Goal: Find specific page/section: Find specific page/section

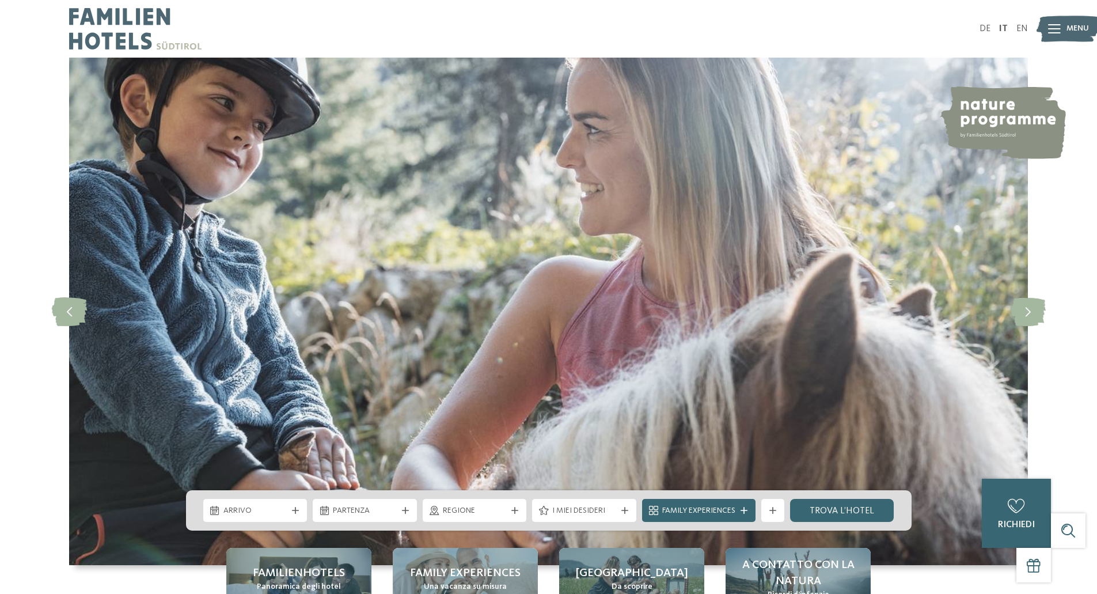
click at [1067, 33] on span "Menu" at bounding box center [1077, 29] width 22 height 12
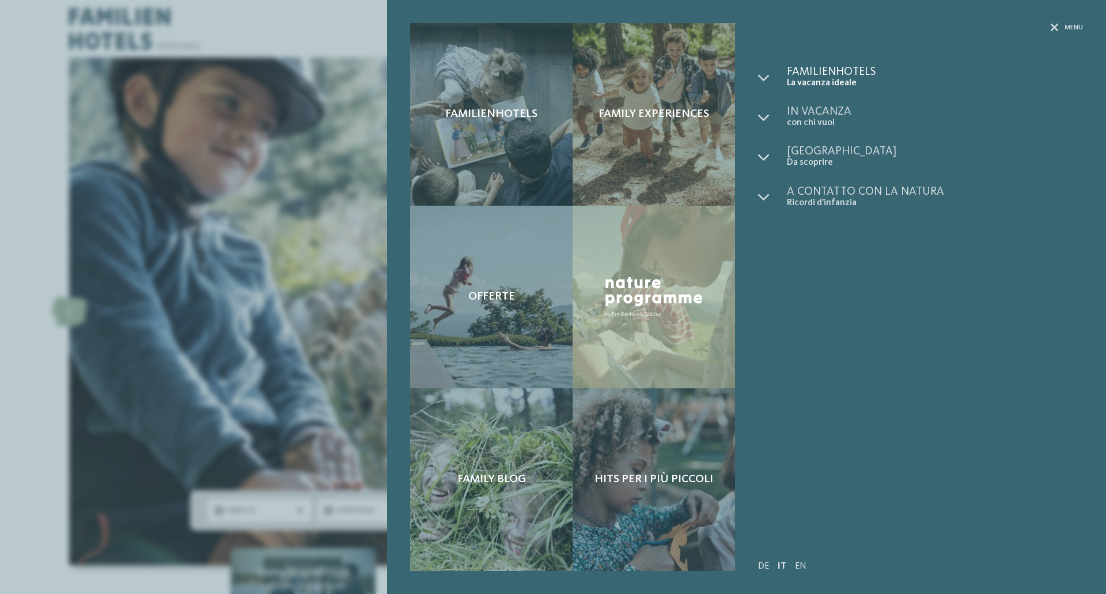
click at [814, 75] on span "Familienhotels" at bounding box center [935, 72] width 296 height 12
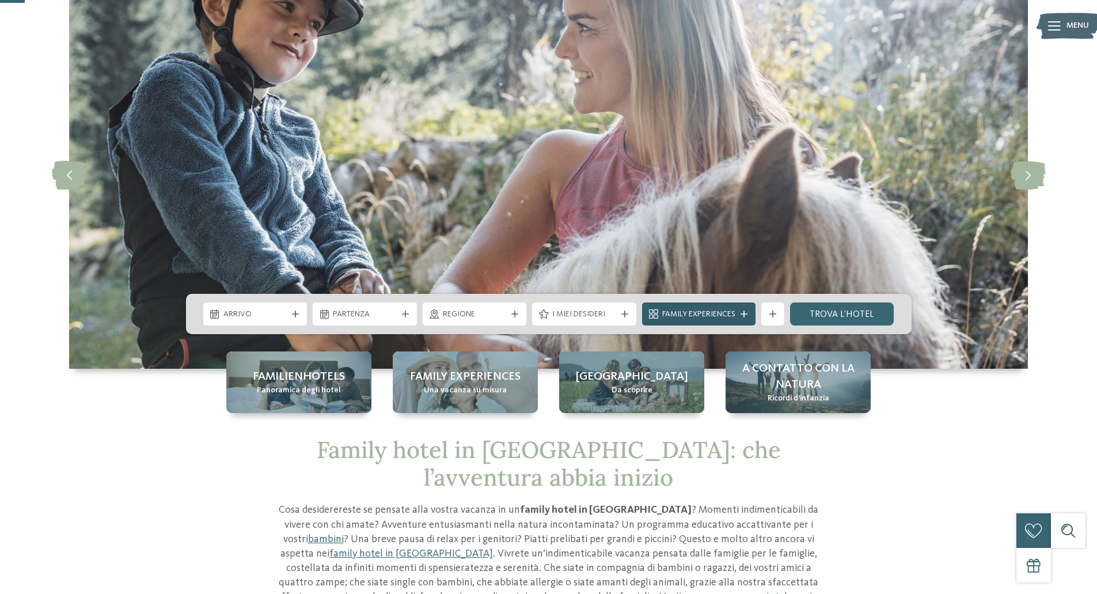
click at [706, 320] on span "Family Experiences" at bounding box center [698, 315] width 73 height 12
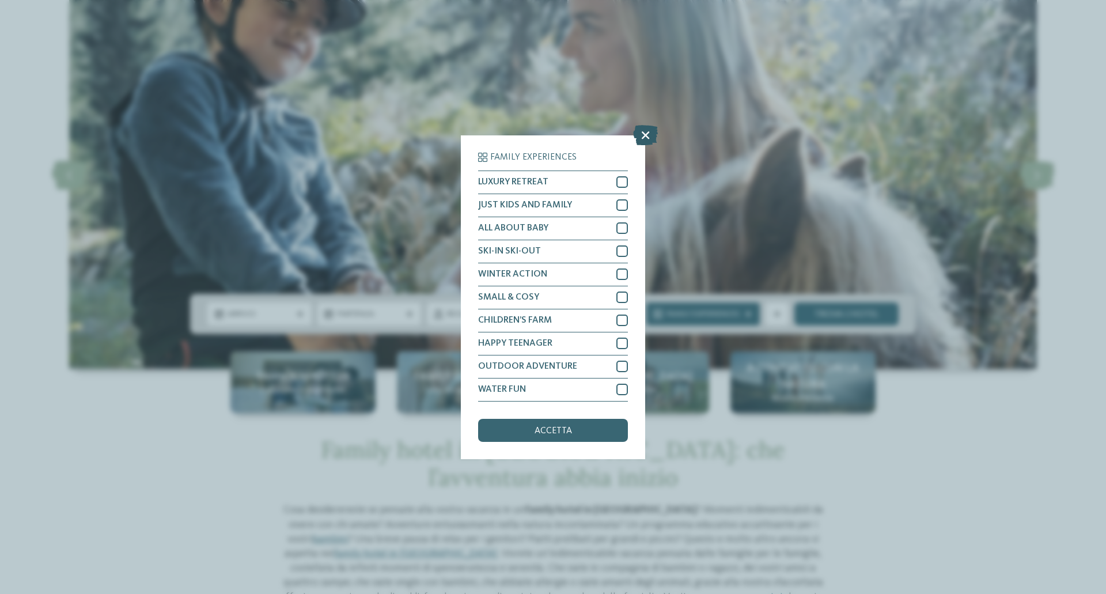
click at [647, 130] on icon at bounding box center [645, 134] width 25 height 20
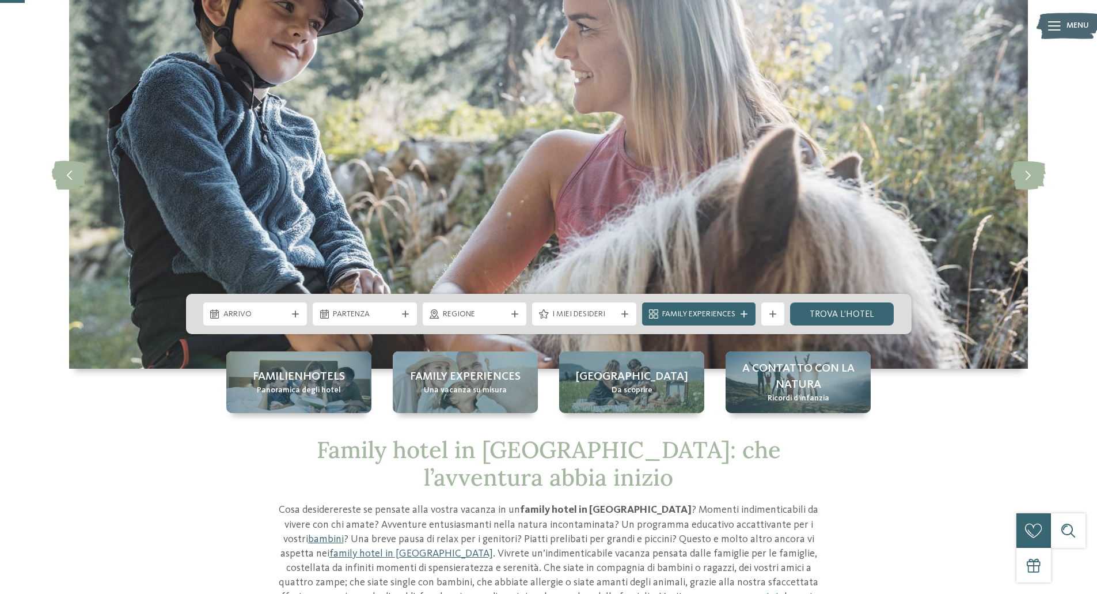
click at [426, 313] on div "Regione" at bounding box center [475, 313] width 104 height 23
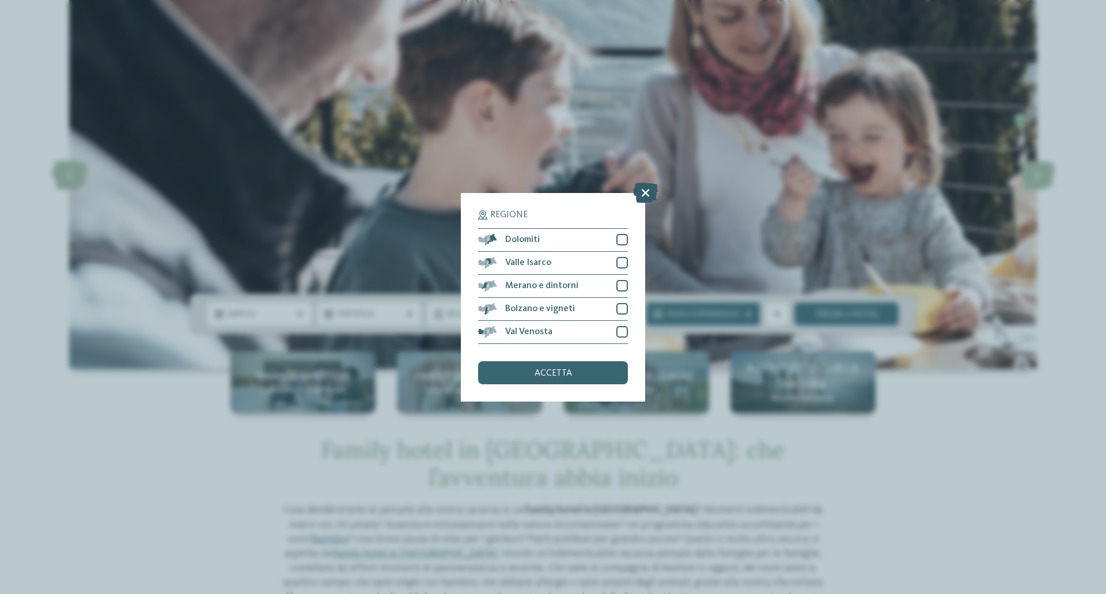
click at [643, 198] on icon at bounding box center [645, 192] width 25 height 20
